Goal: Transaction & Acquisition: Purchase product/service

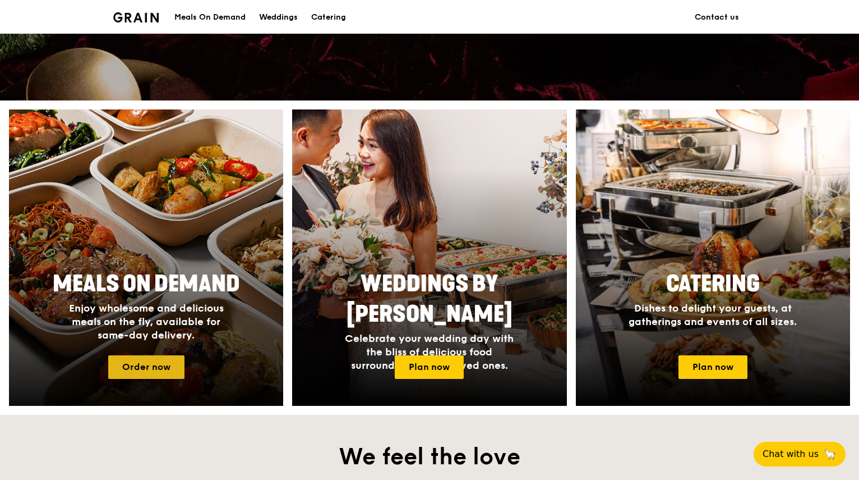
click at [139, 366] on link "Order now" at bounding box center [146, 367] width 76 height 24
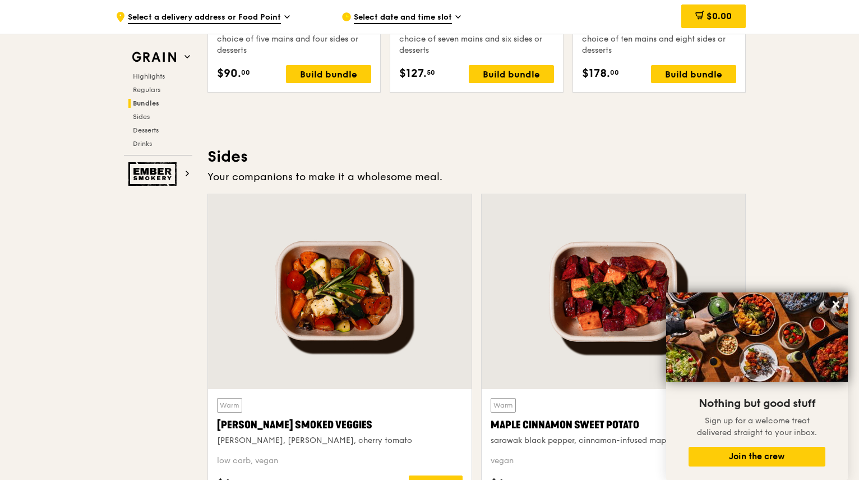
scroll to position [2386, 0]
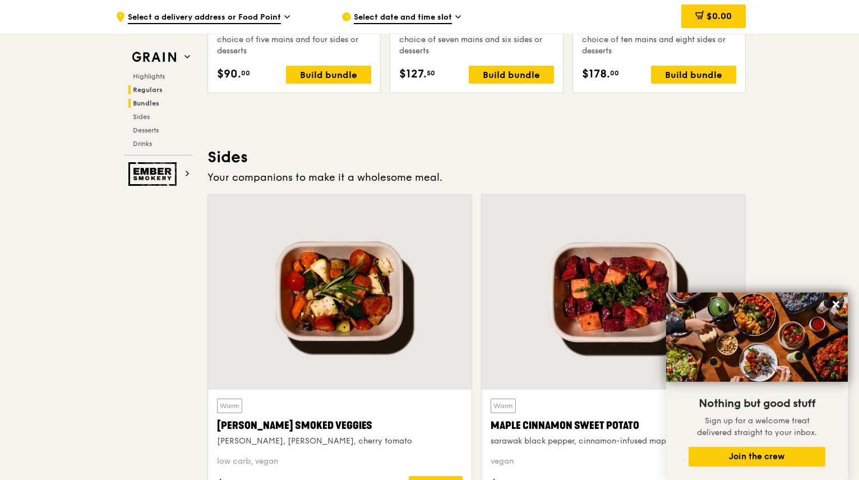
click at [150, 90] on span "Regulars" at bounding box center [148, 90] width 30 height 8
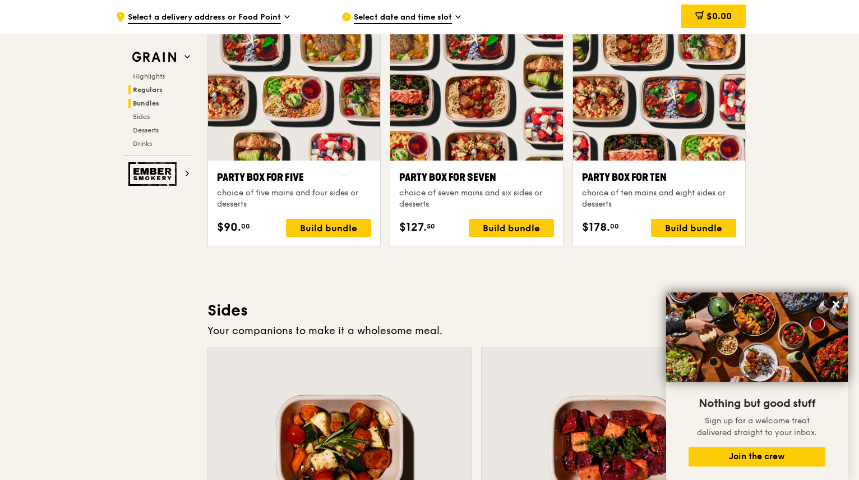
click at [150, 90] on span "Regulars" at bounding box center [148, 90] width 30 height 8
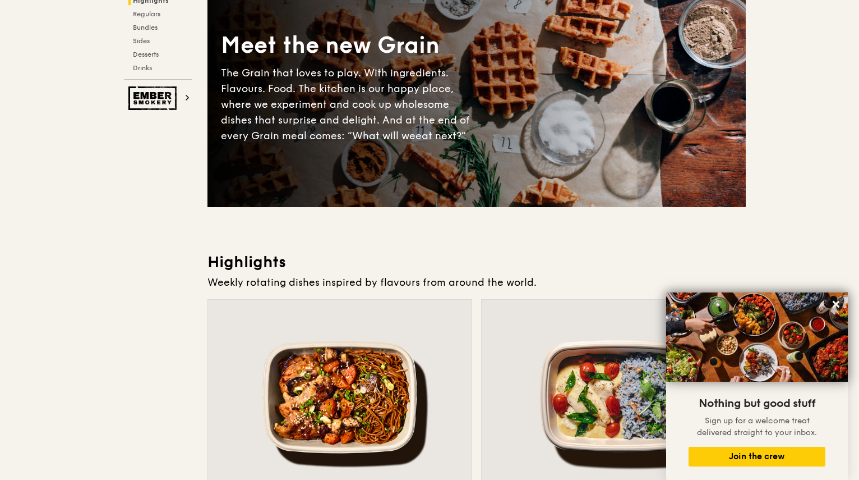
scroll to position [0, 0]
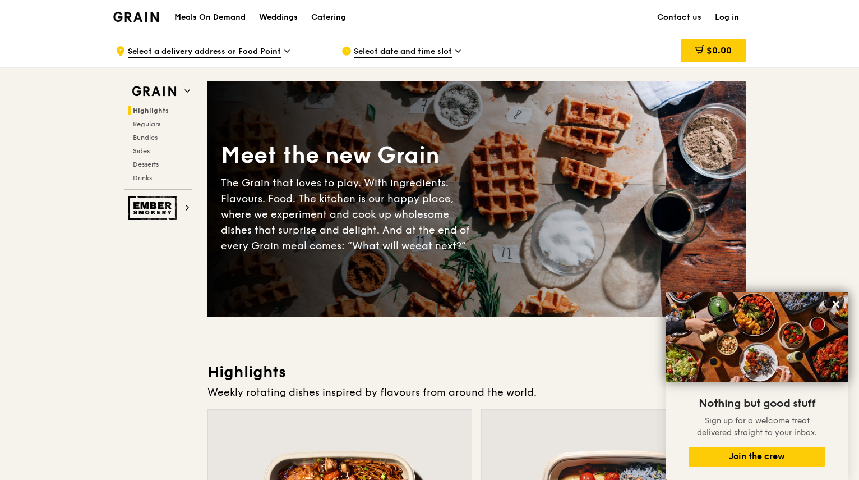
click at [231, 16] on h1 "Meals On Demand" at bounding box center [209, 17] width 71 height 11
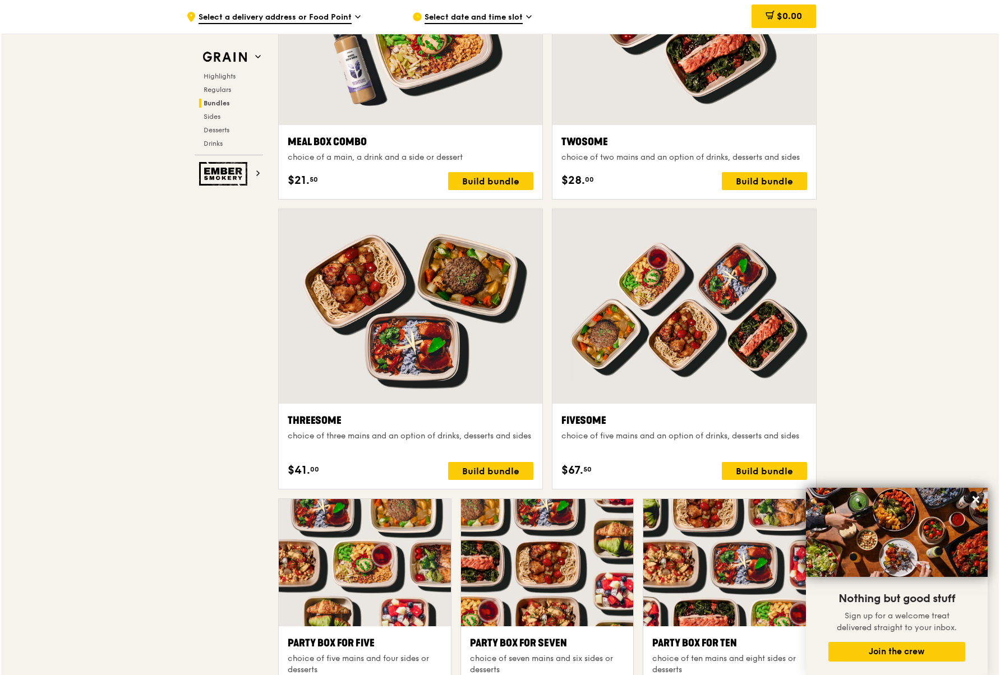
scroll to position [1486, 0]
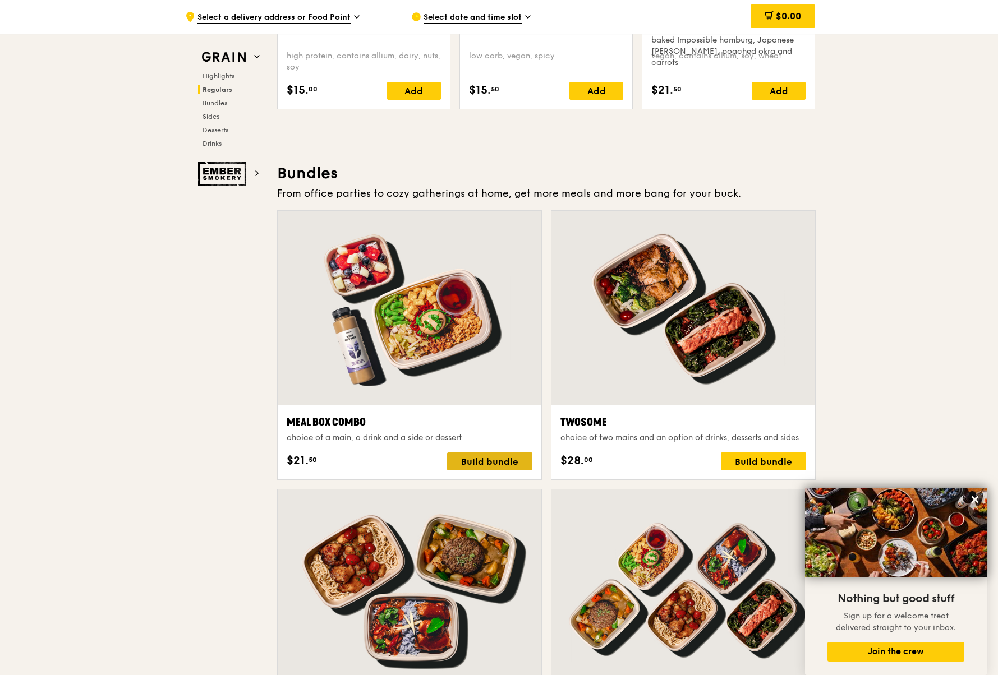
click at [477, 461] on div "Build bundle" at bounding box center [489, 462] width 85 height 18
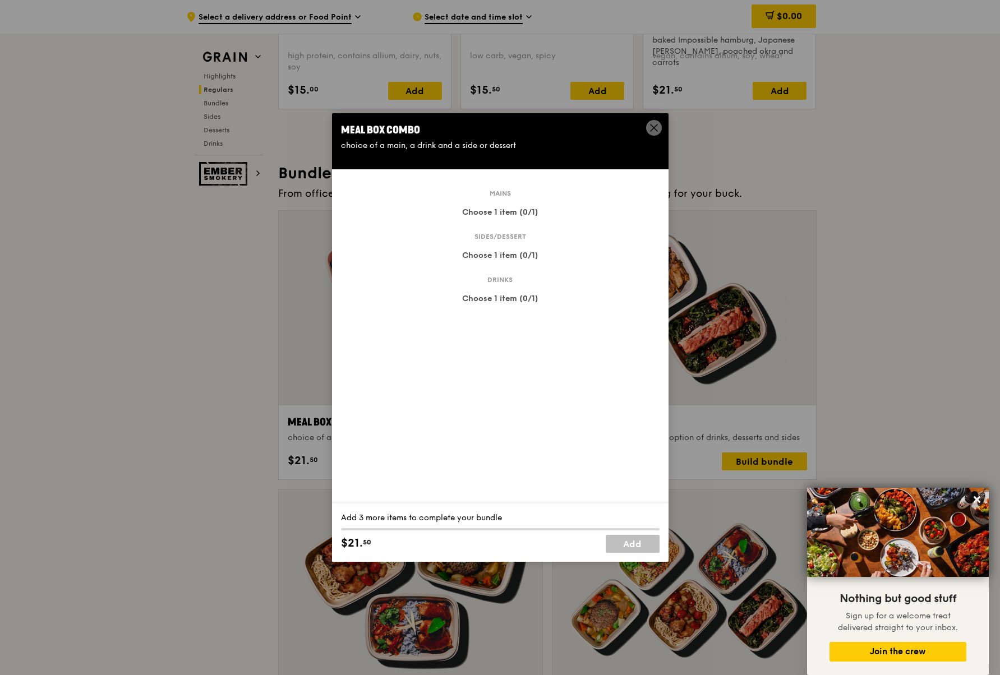
click at [490, 206] on div "Mains Choose 1 item (0/1)" at bounding box center [500, 214] width 319 height 43
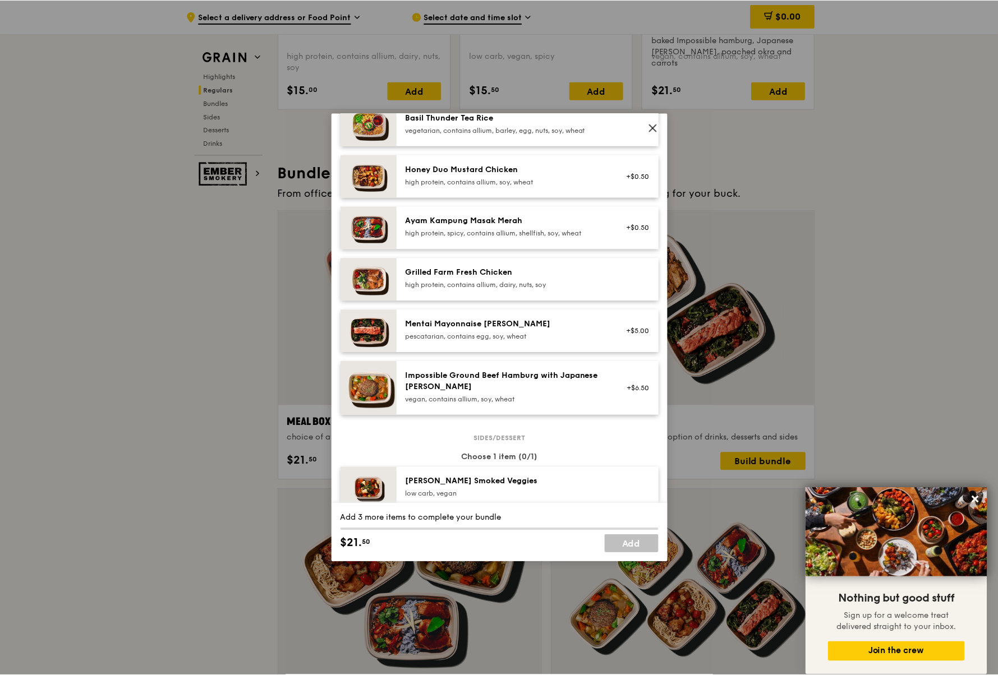
scroll to position [0, 0]
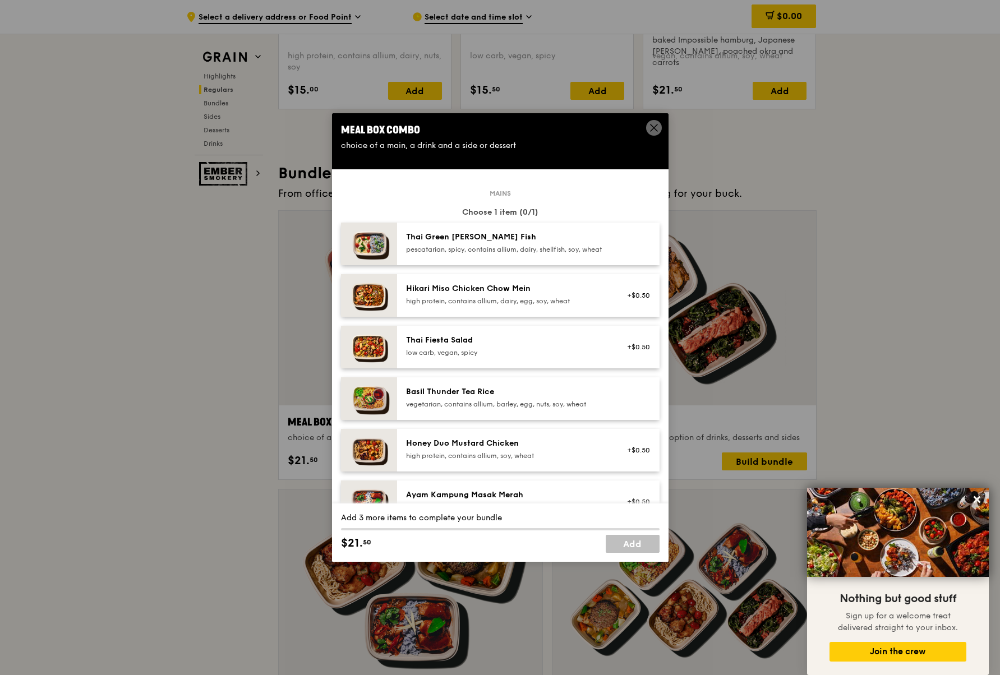
click at [651, 127] on icon at bounding box center [654, 128] width 10 height 10
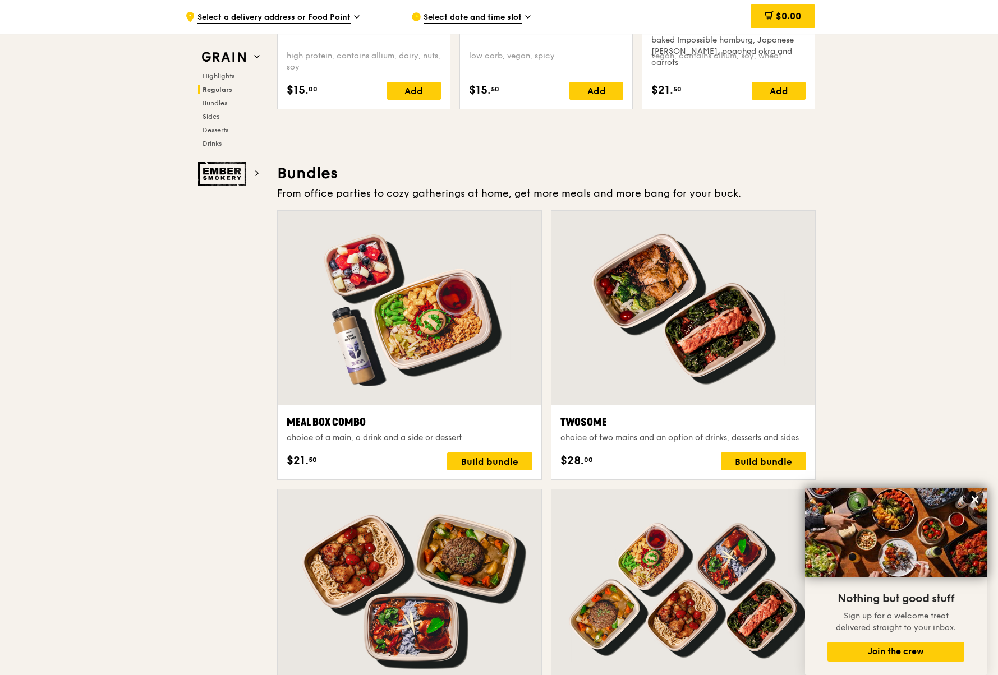
drag, startPoint x: 978, startPoint y: 497, endPoint x: 671, endPoint y: 263, distance: 386.2
click at [859, 479] on icon at bounding box center [975, 500] width 10 height 10
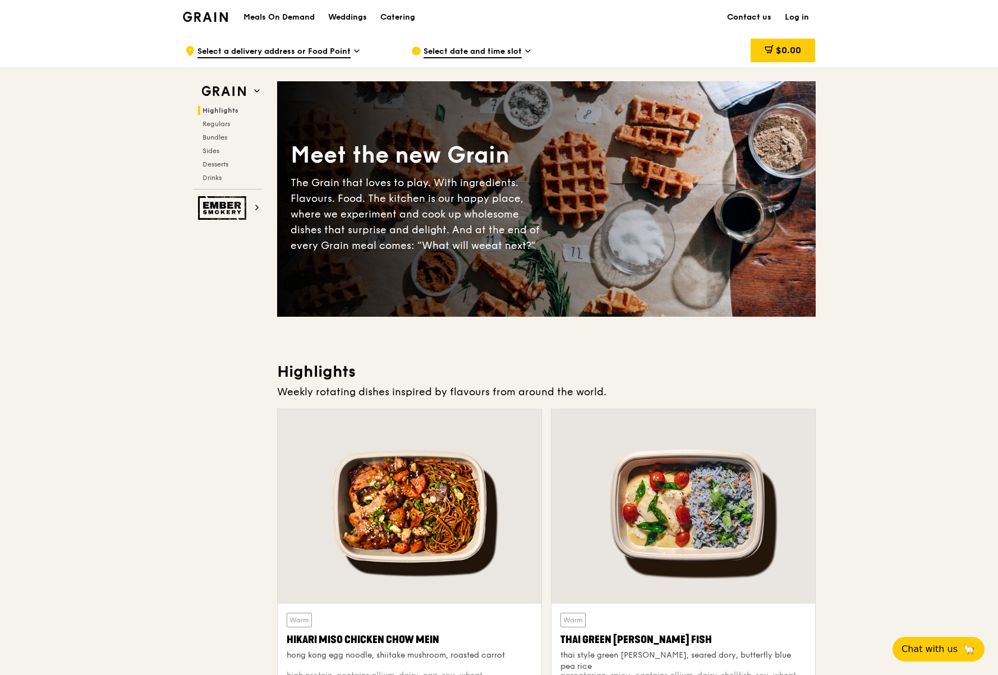
click at [757, 13] on link "Contact us" at bounding box center [749, 18] width 58 height 34
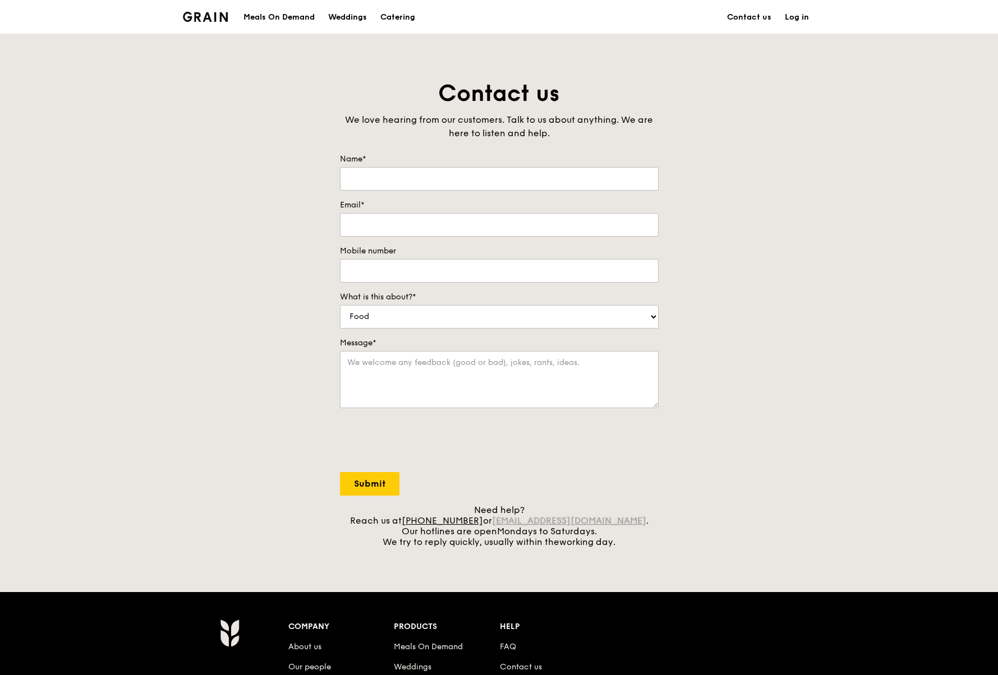
click at [602, 522] on link "concierge@grain.com.sg" at bounding box center [569, 521] width 154 height 11
drag, startPoint x: 203, startPoint y: 142, endPoint x: 220, endPoint y: 136, distance: 18.5
click at [203, 142] on div "Contact us We love hearing from our customers. Talk to us about anything. We ar…" at bounding box center [499, 313] width 998 height 469
